Goal: Task Accomplishment & Management: Use online tool/utility

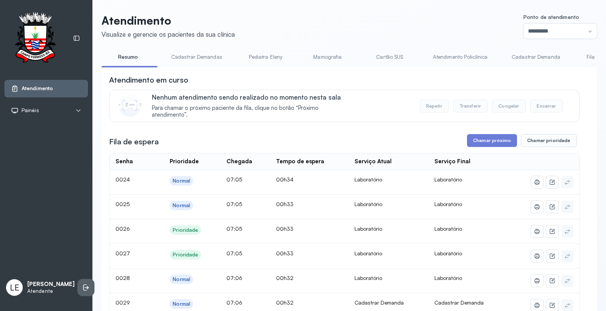
click at [82, 285] on icon at bounding box center [86, 288] width 8 height 8
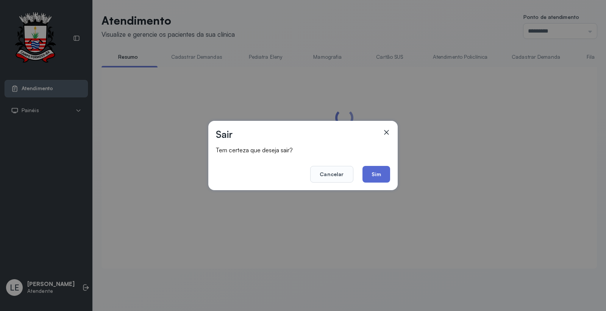
click at [373, 175] on button "Sim" at bounding box center [376, 174] width 28 height 17
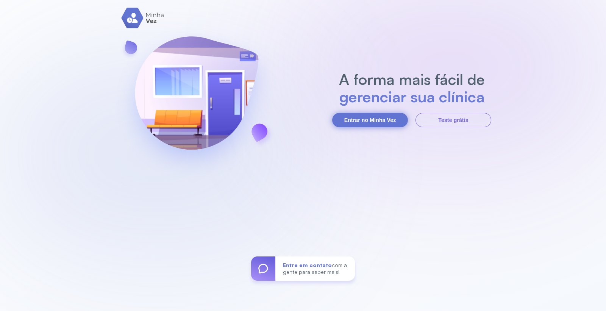
click at [380, 119] on button "Entrar no Minha Vez" at bounding box center [370, 120] width 76 height 14
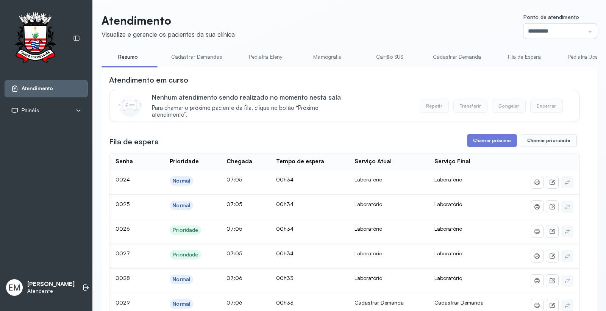
click at [528, 28] on input "*********" at bounding box center [559, 30] width 73 height 15
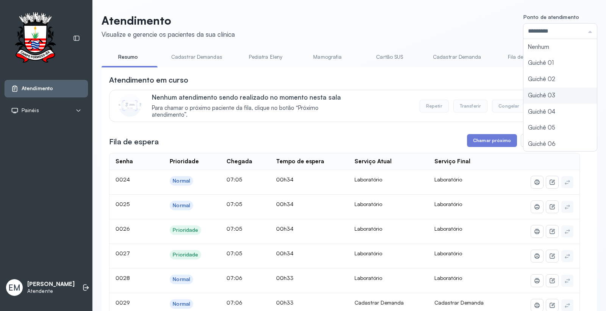
type input "*********"
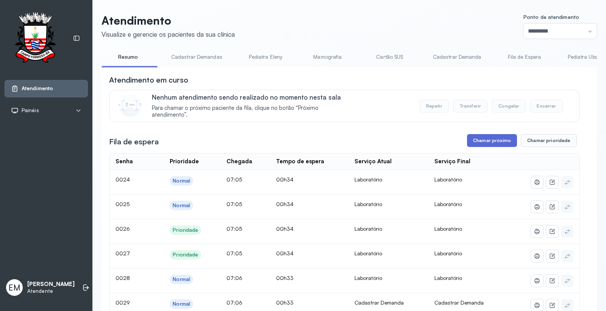
click at [481, 147] on button "Chamar próximo" at bounding box center [492, 140] width 50 height 13
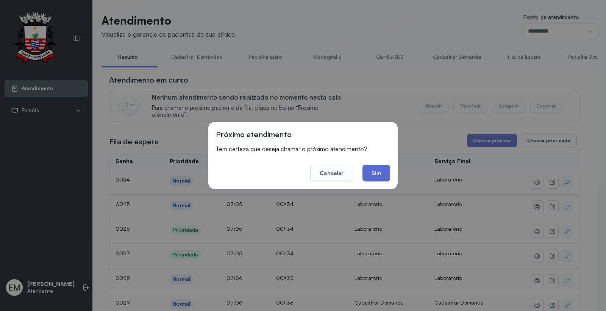
click at [372, 172] on button "Sim" at bounding box center [376, 173] width 28 height 17
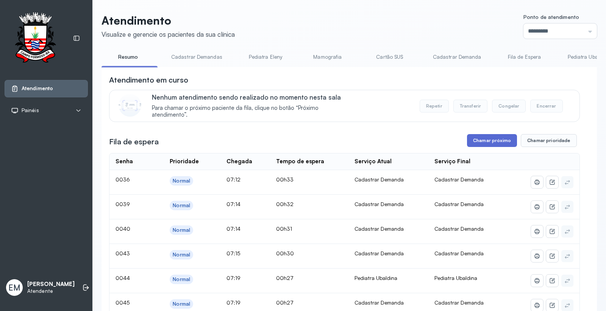
click at [481, 141] on button "Chamar próximo" at bounding box center [492, 140] width 50 height 13
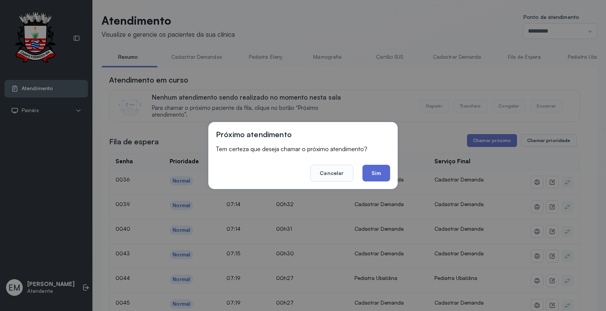
click at [370, 169] on button "Sim" at bounding box center [376, 173] width 28 height 17
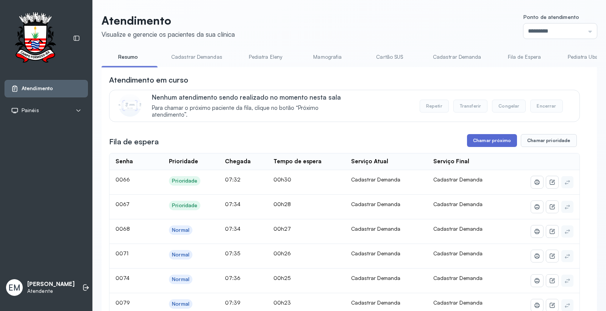
click at [478, 145] on button "Chamar próximo" at bounding box center [492, 140] width 50 height 13
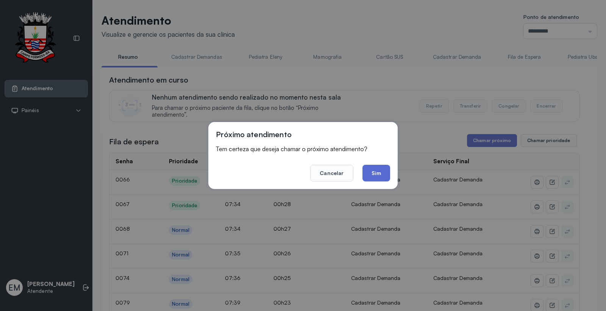
click at [379, 178] on button "Sim" at bounding box center [376, 173] width 28 height 17
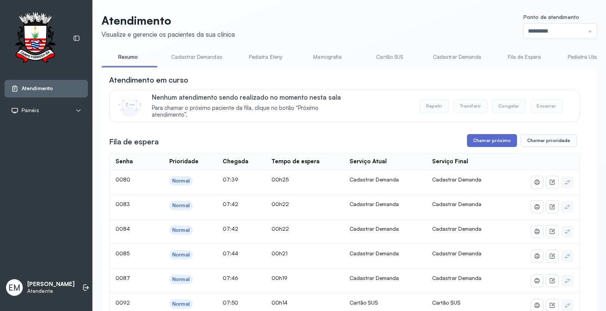
click at [493, 141] on button "Chamar próximo" at bounding box center [492, 140] width 50 height 13
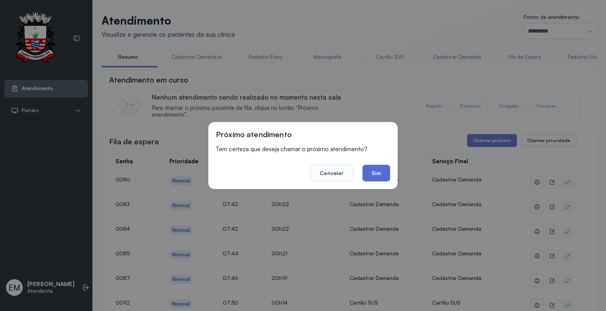
click at [388, 173] on button "Sim" at bounding box center [376, 173] width 28 height 17
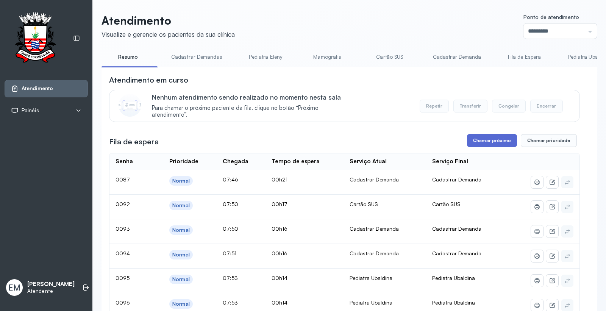
click at [479, 141] on button "Chamar próximo" at bounding box center [492, 140] width 50 height 13
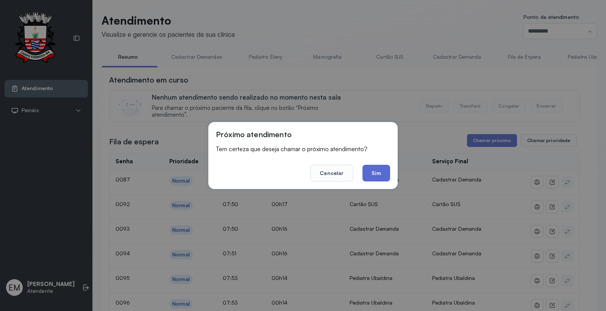
click at [377, 169] on button "Sim" at bounding box center [376, 173] width 28 height 17
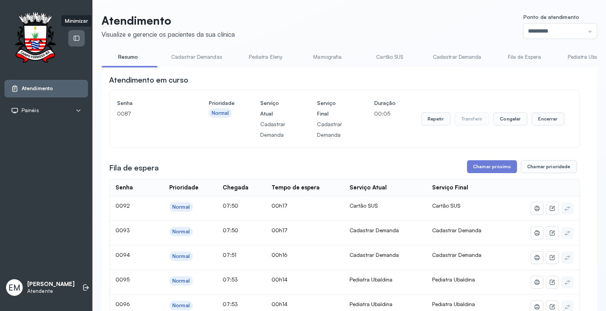
click at [74, 37] on icon at bounding box center [76, 38] width 7 height 7
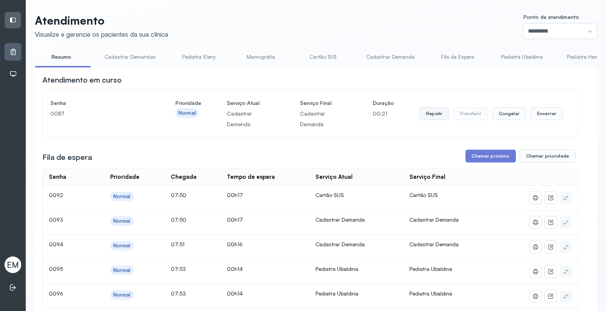
click at [427, 116] on button "Repetir" at bounding box center [434, 113] width 29 height 13
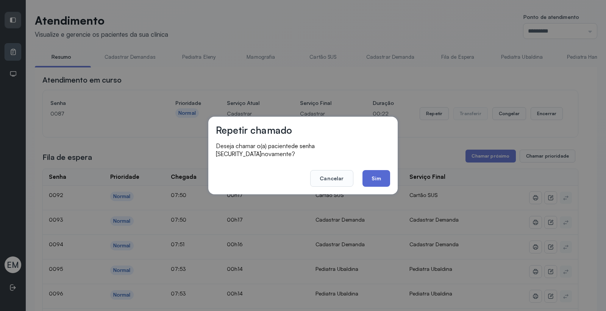
click at [374, 173] on button "Sim" at bounding box center [376, 178] width 28 height 17
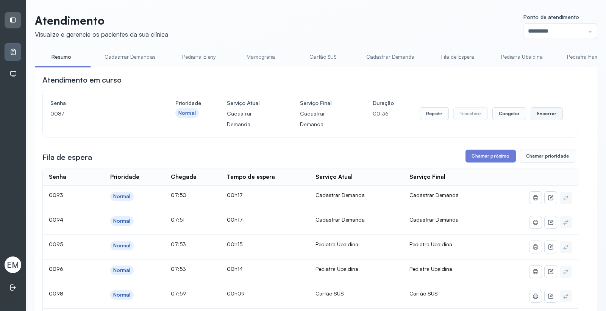
click at [540, 111] on button "Encerrar" at bounding box center [547, 113] width 32 height 13
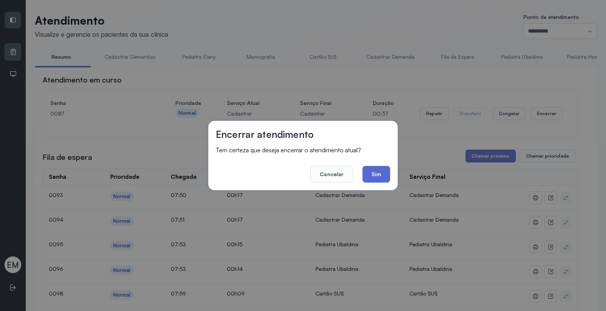
click at [374, 174] on button "Sim" at bounding box center [376, 174] width 28 height 17
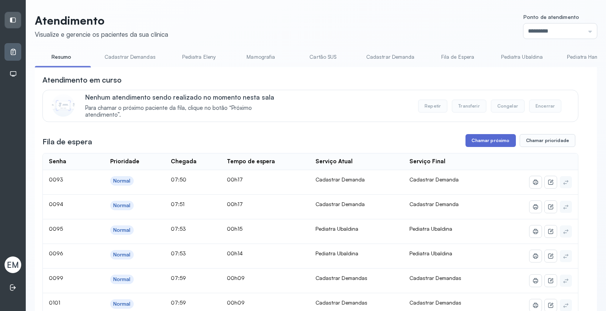
click at [486, 146] on button "Chamar próximo" at bounding box center [490, 140] width 50 height 13
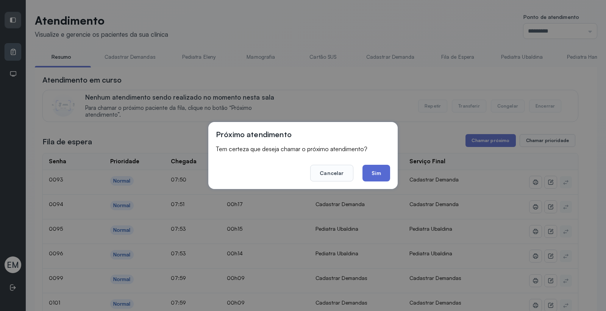
click at [373, 170] on button "Sim" at bounding box center [376, 173] width 28 height 17
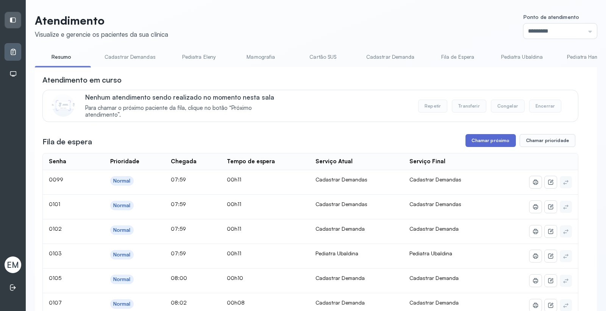
click at [491, 143] on button "Chamar próximo" at bounding box center [490, 140] width 50 height 13
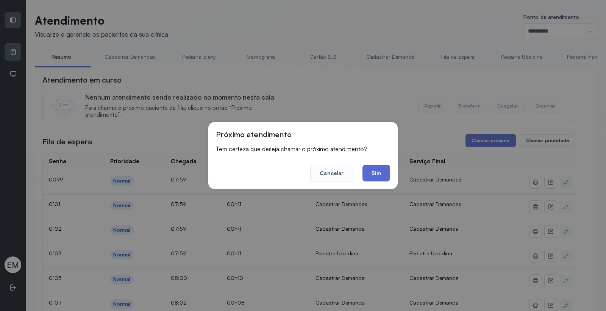
click at [369, 170] on button "Sim" at bounding box center [376, 173] width 28 height 17
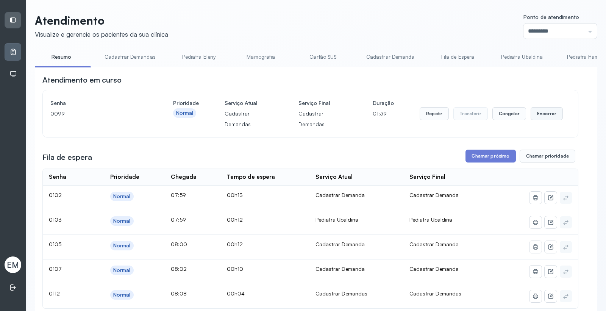
click at [542, 111] on button "Encerrar" at bounding box center [547, 113] width 32 height 13
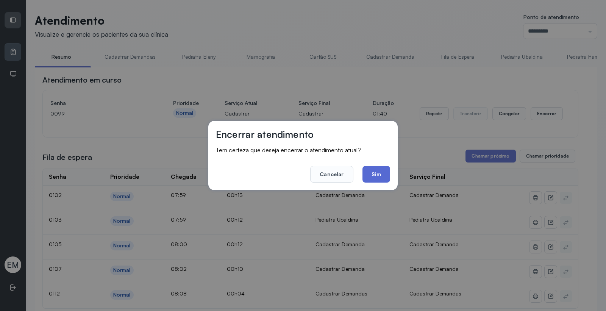
click at [386, 172] on button "Sim" at bounding box center [376, 174] width 28 height 17
